Goal: Navigation & Orientation: Go to known website

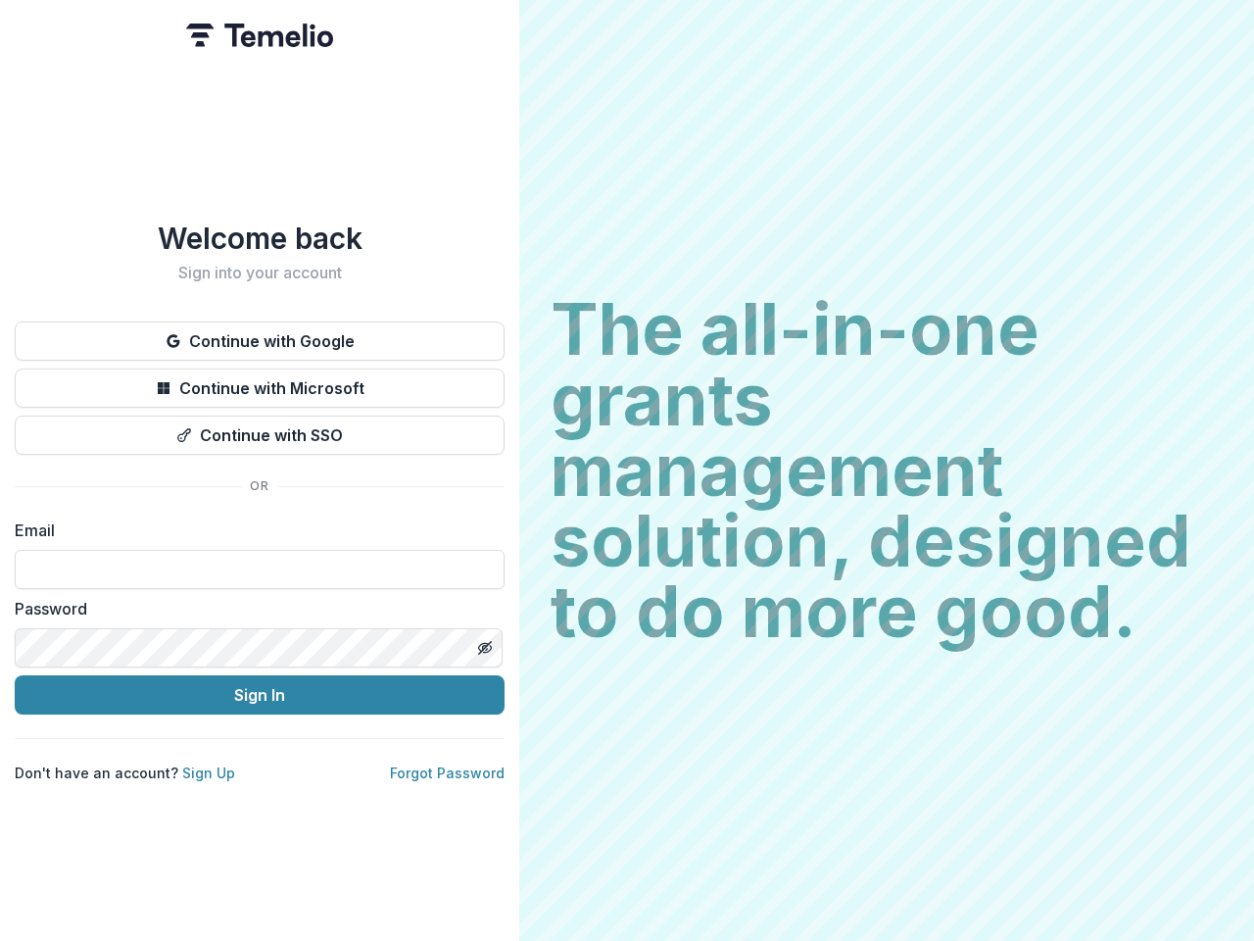
click at [627, 470] on h2 "The all-in-one grants management solution, designed to do more good." at bounding box center [887, 470] width 672 height 353
click at [260, 333] on button "Continue with Google" at bounding box center [260, 340] width 490 height 39
click at [260, 380] on button "Continue with Microsoft" at bounding box center [260, 387] width 490 height 39
click at [260, 427] on button "Continue with SSO" at bounding box center [260, 434] width 490 height 39
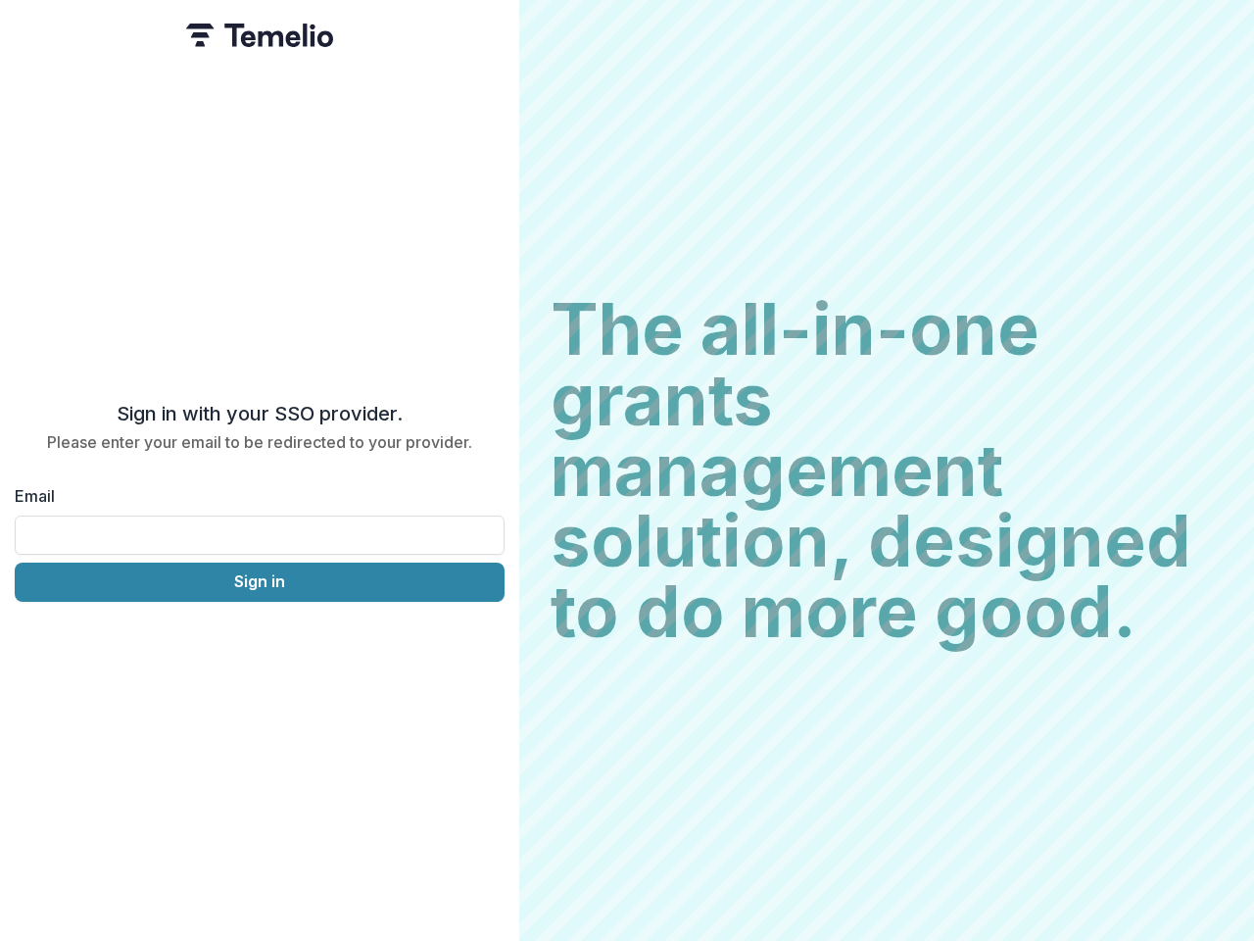
click at [484, 640] on div "Sign in with your SSO provider. Please enter your email to be redirected to you…" at bounding box center [259, 470] width 519 height 941
